Goal: Task Accomplishment & Management: Use online tool/utility

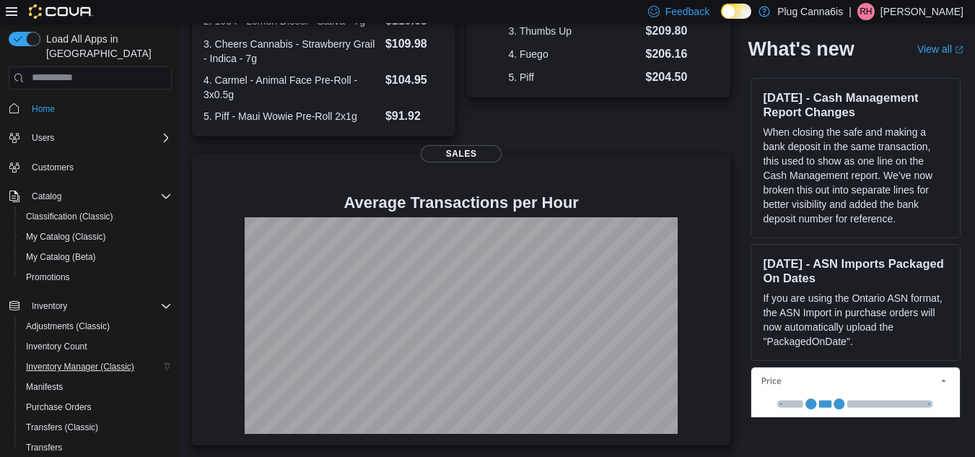
scroll to position [186, 0]
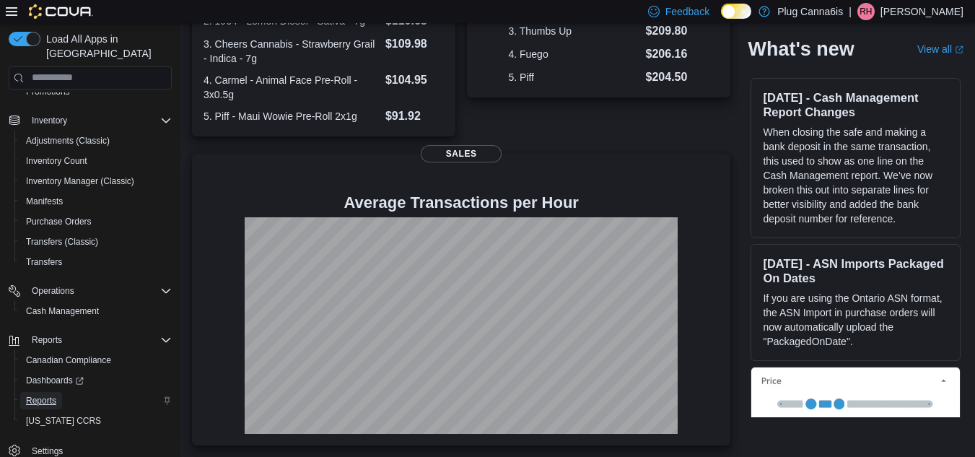
click at [50, 395] on span "Reports" at bounding box center [41, 401] width 30 height 12
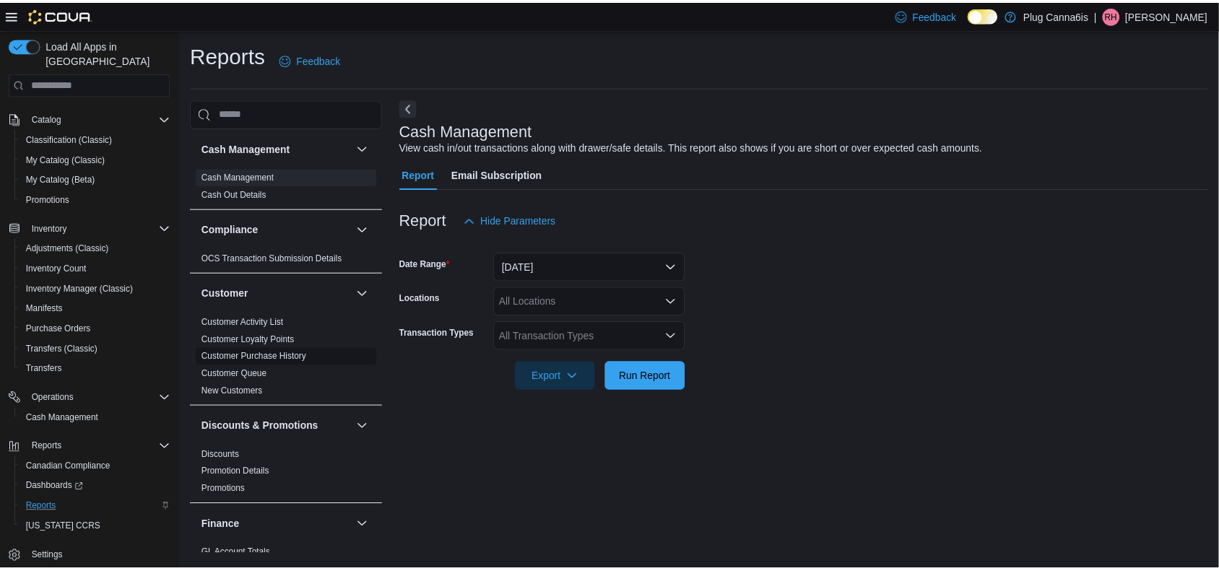
scroll to position [81, 0]
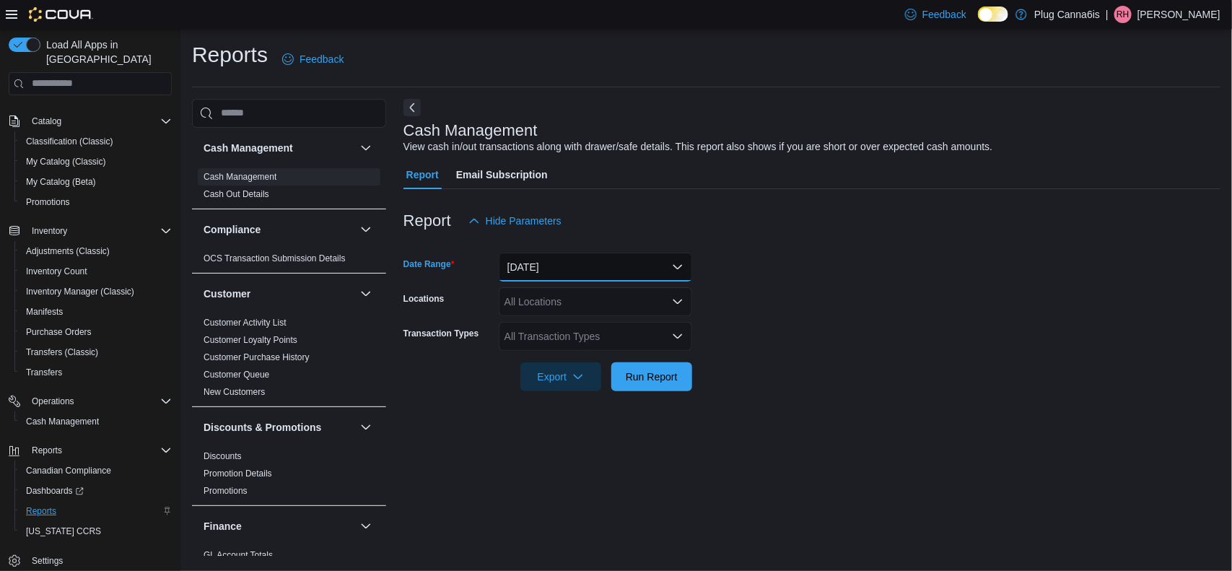
click at [531, 279] on button "[DATE]" at bounding box center [595, 267] width 193 height 29
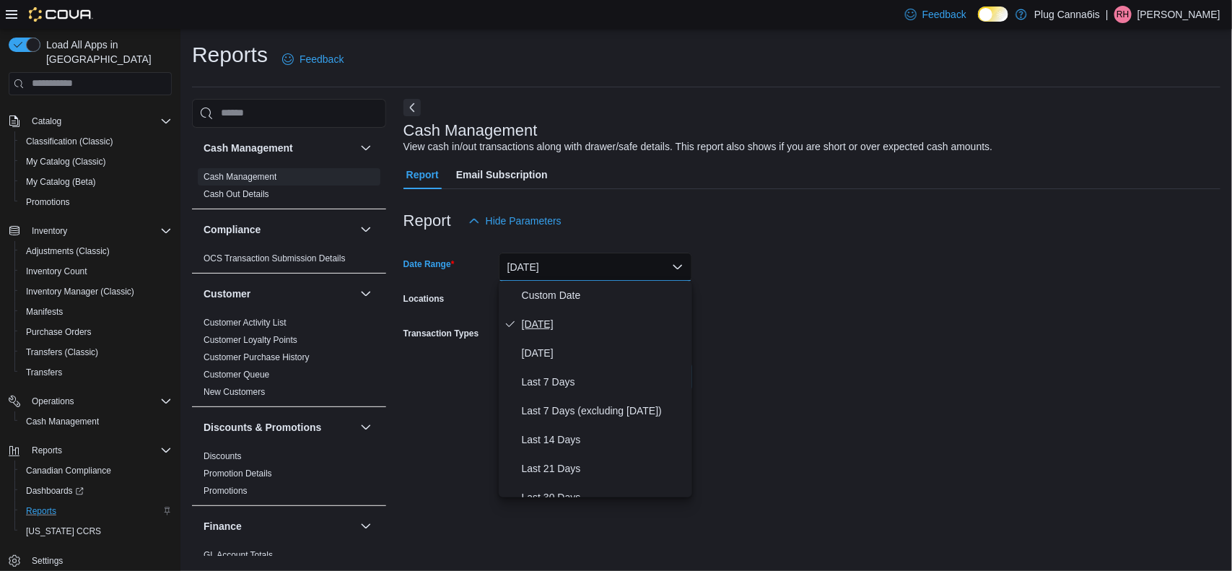
click at [538, 322] on span "[DATE]" at bounding box center [604, 323] width 165 height 17
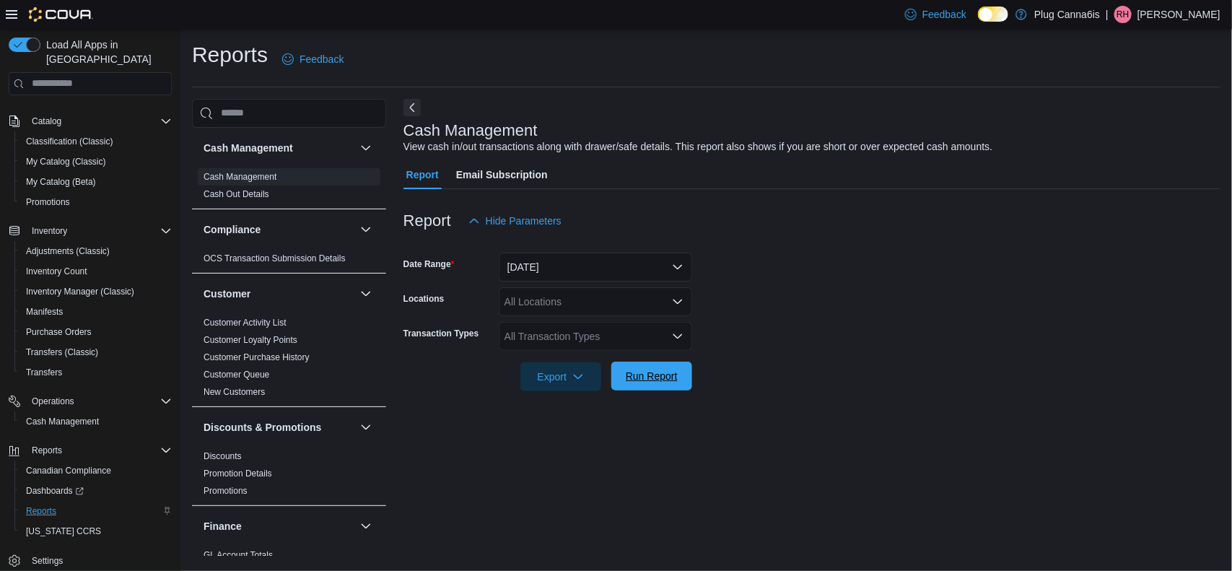
click at [666, 370] on span "Run Report" at bounding box center [652, 376] width 52 height 14
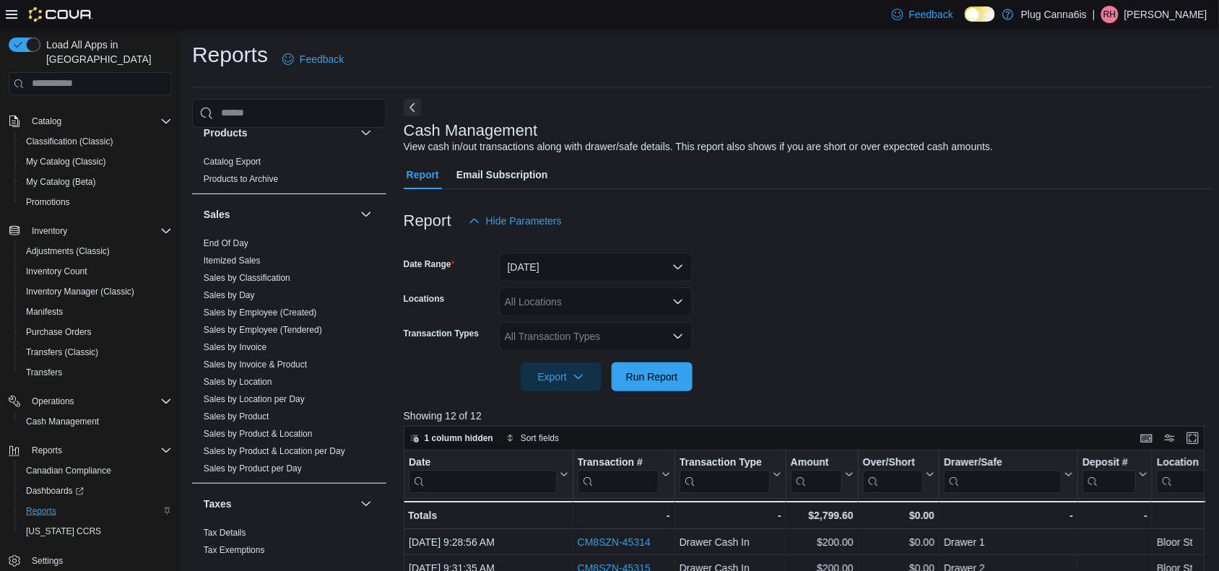
scroll to position [965, 0]
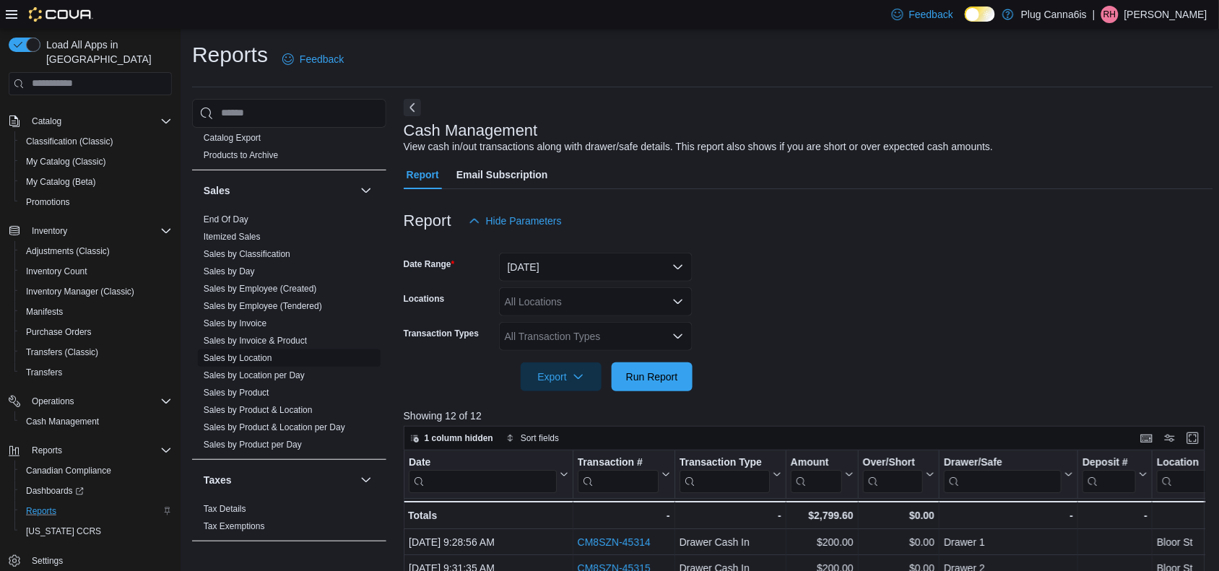
click at [253, 356] on link "Sales by Location" at bounding box center [238, 358] width 69 height 10
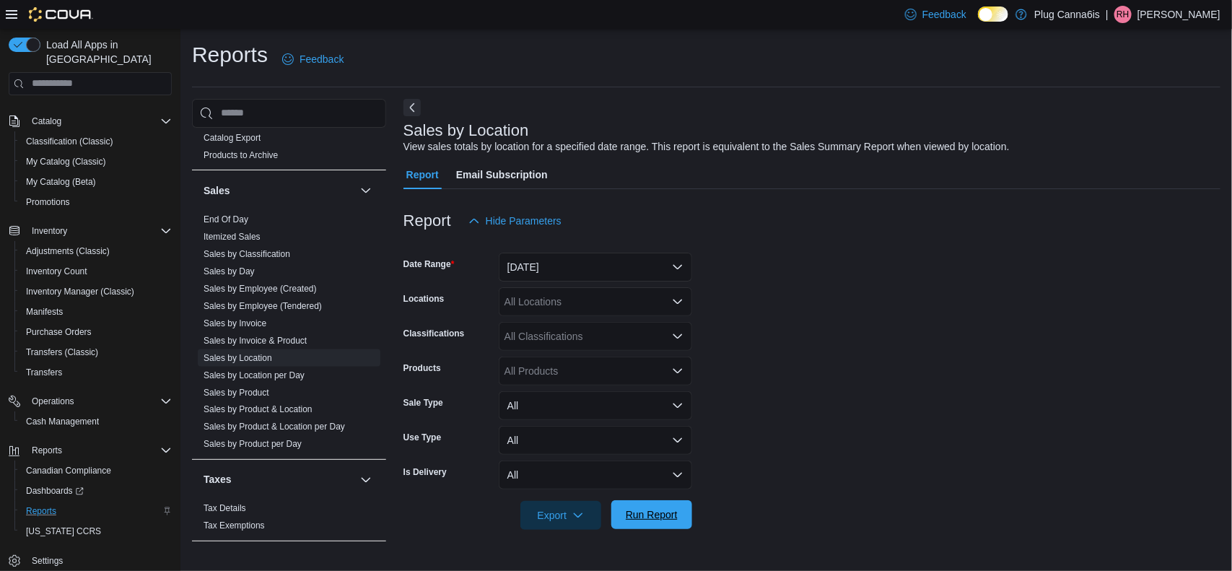
click at [650, 456] on span "Run Report" at bounding box center [652, 515] width 52 height 14
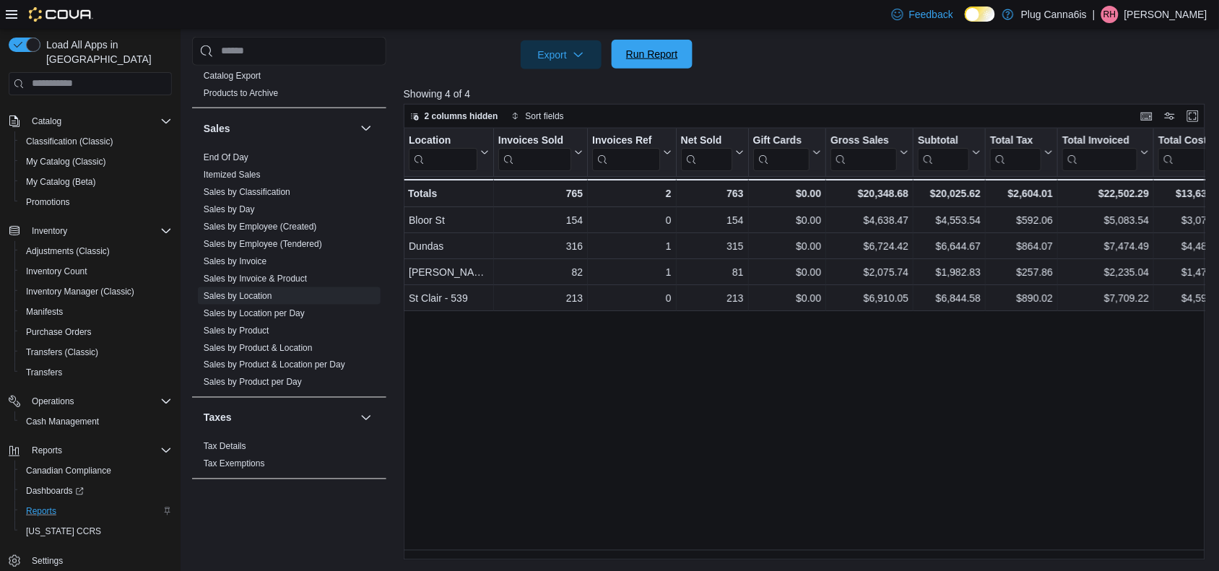
click at [647, 49] on span "Run Report" at bounding box center [652, 54] width 52 height 14
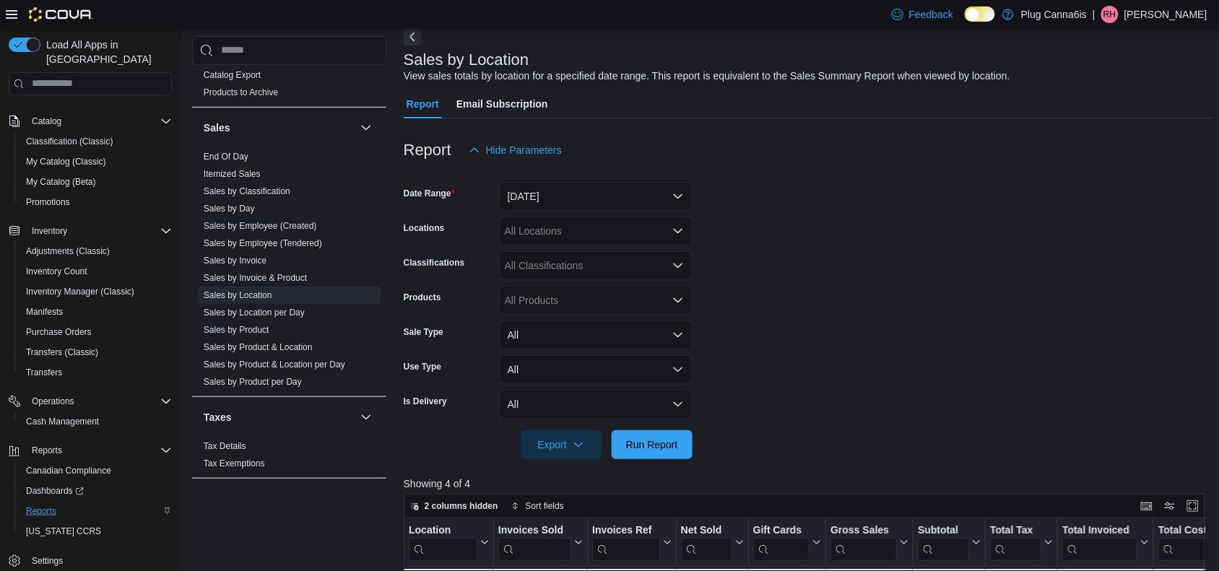
scroll to position [70, 0]
click at [587, 195] on button "[DATE]" at bounding box center [595, 197] width 193 height 29
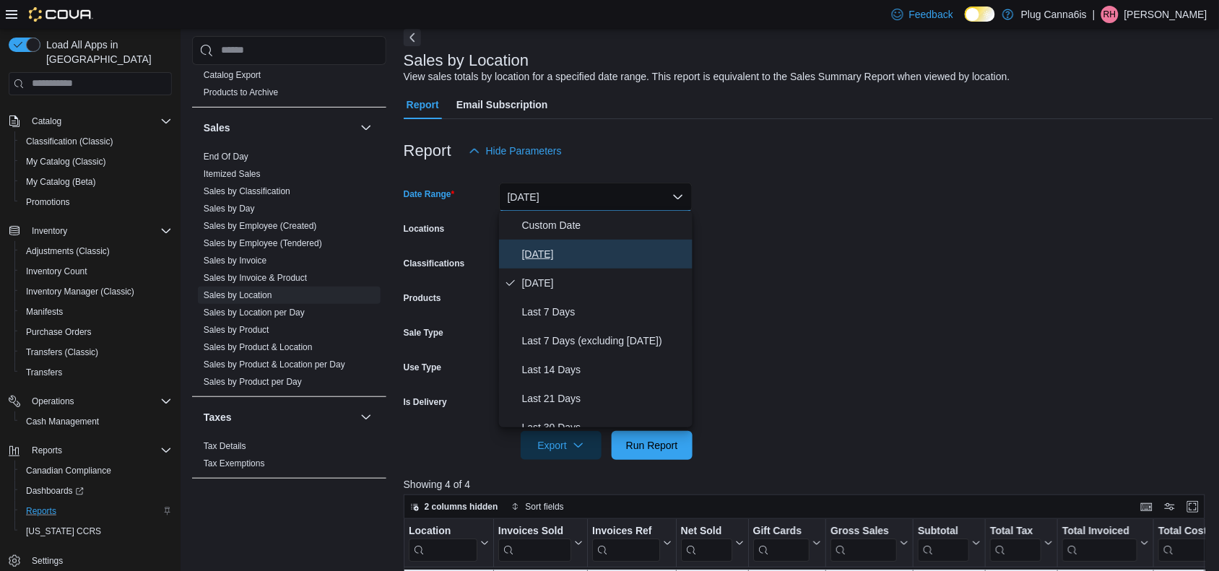
click at [560, 261] on span "[DATE]" at bounding box center [604, 253] width 165 height 17
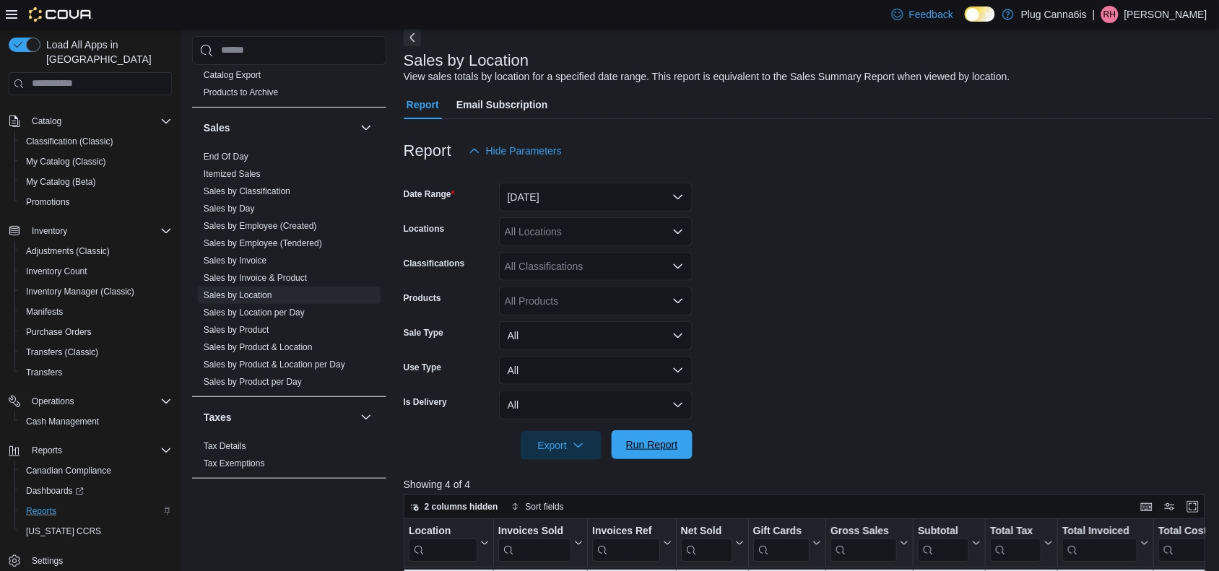
click at [662, 450] on span "Run Report" at bounding box center [652, 445] width 52 height 14
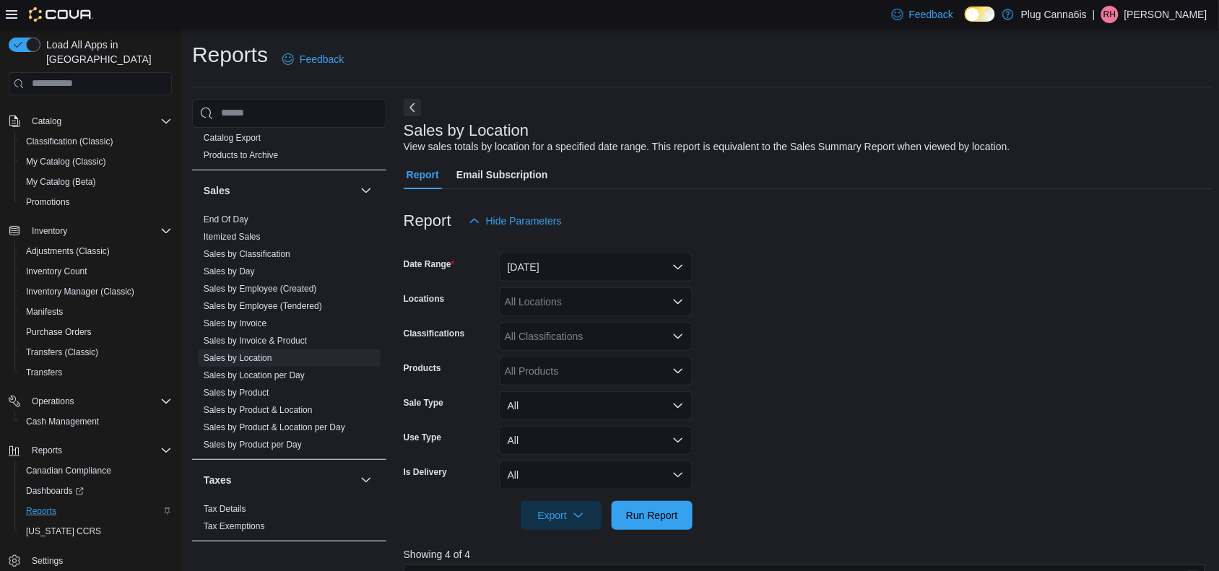
scroll to position [30, 0]
